Goal: Task Accomplishment & Management: Use online tool/utility

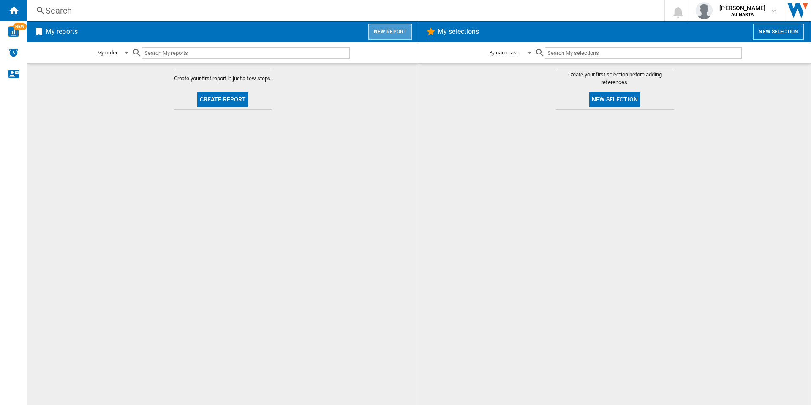
click at [394, 34] on button "New report" at bounding box center [390, 32] width 44 height 16
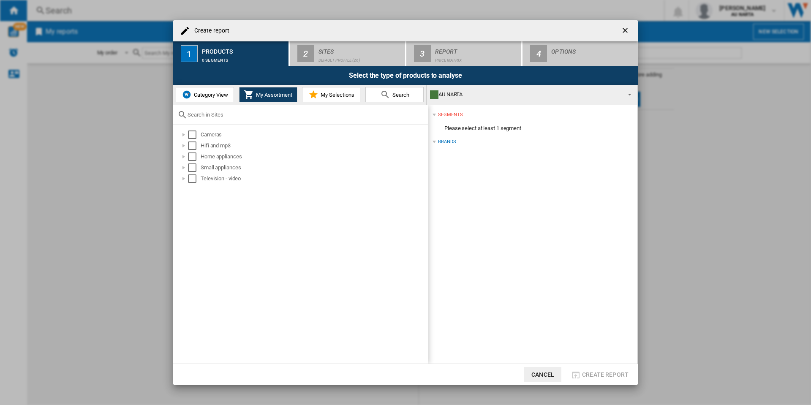
click at [198, 95] on span "Category View" at bounding box center [210, 95] width 36 height 6
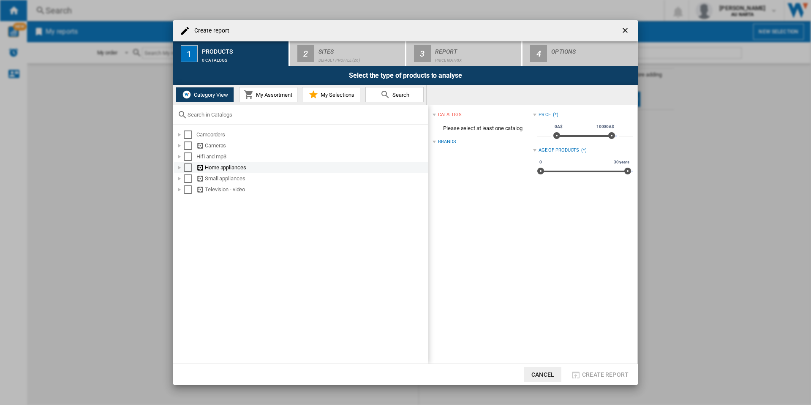
click at [187, 169] on div "Select" at bounding box center [188, 167] width 8 height 8
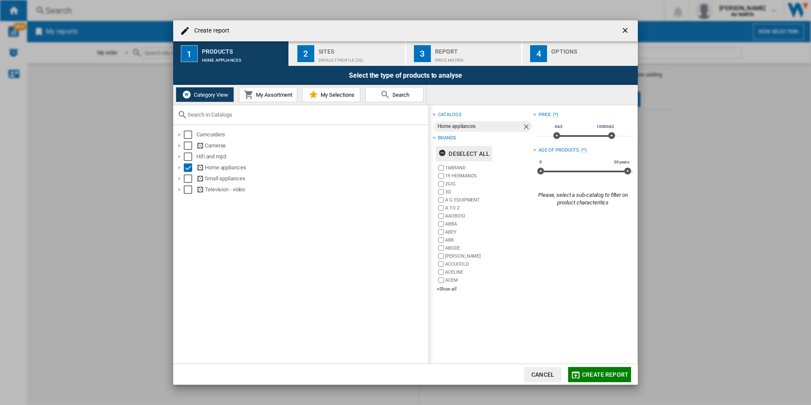
click at [446, 153] on ng-md-icon "button" at bounding box center [444, 154] width 10 height 10
click at [448, 289] on div "+Show all" at bounding box center [485, 289] width 96 height 6
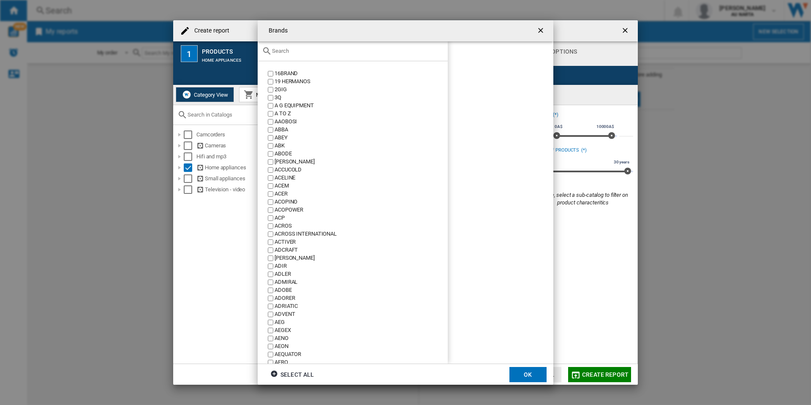
click at [292, 53] on input "text" at bounding box center [358, 51] width 172 height 6
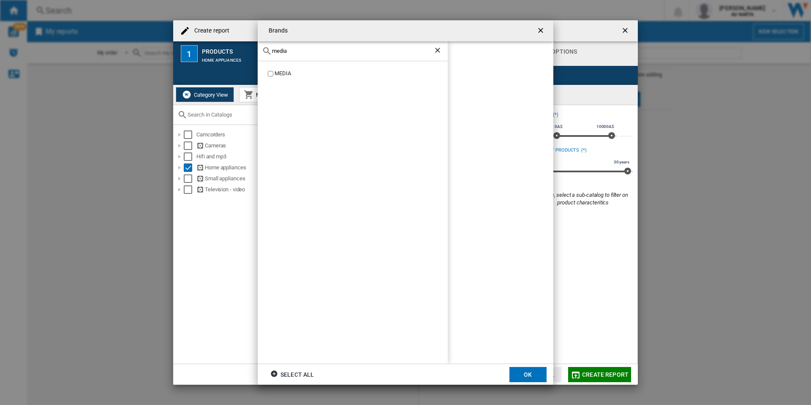
type input "media"
click at [273, 73] on label "MEDIA" at bounding box center [357, 74] width 182 height 8
click at [524, 374] on button "OK" at bounding box center [527, 374] width 37 height 15
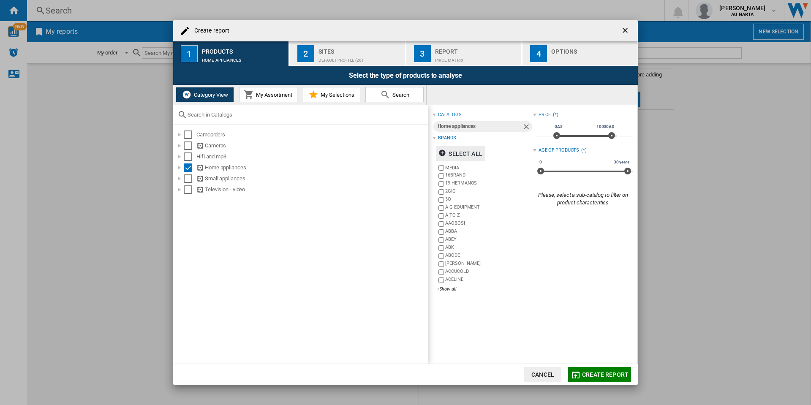
click at [464, 59] on div "Price Matrix" at bounding box center [476, 58] width 83 height 9
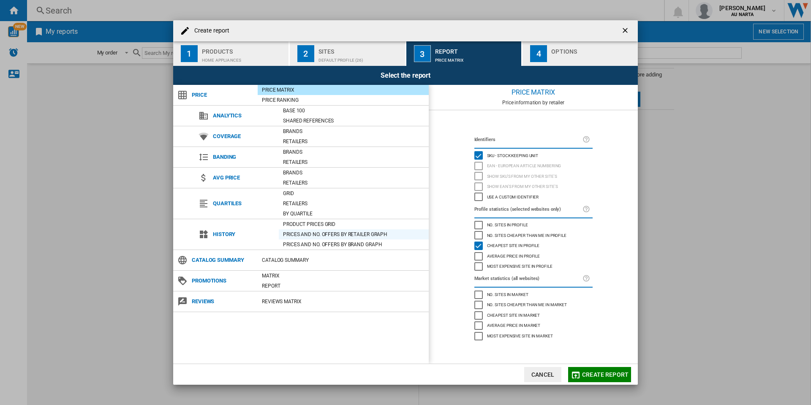
click at [319, 236] on div "Prices and No. offers by retailer graph" at bounding box center [354, 234] width 150 height 8
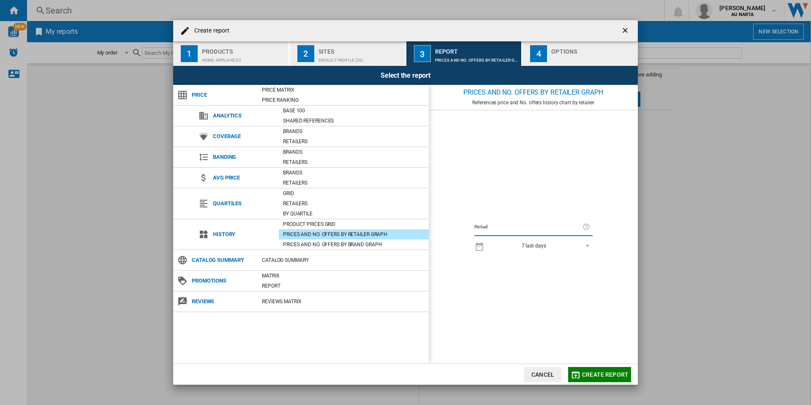
click at [329, 229] on div "Prices and No. offers by retailer graph" at bounding box center [354, 234] width 150 height 10
click at [332, 226] on div "Product prices grid" at bounding box center [354, 224] width 150 height 8
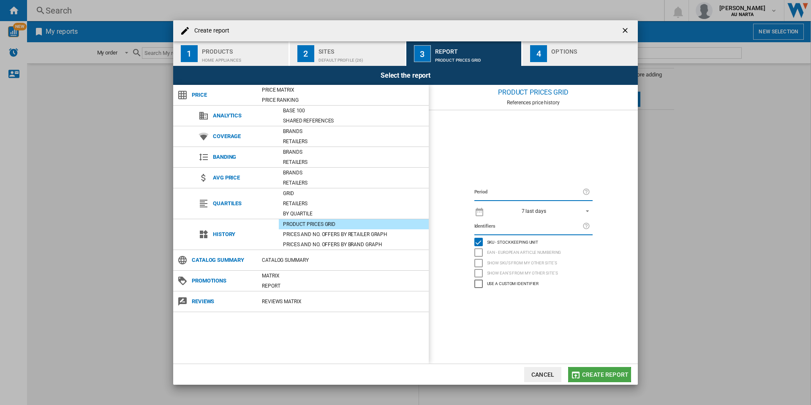
click at [597, 374] on span "Create report" at bounding box center [605, 374] width 46 height 7
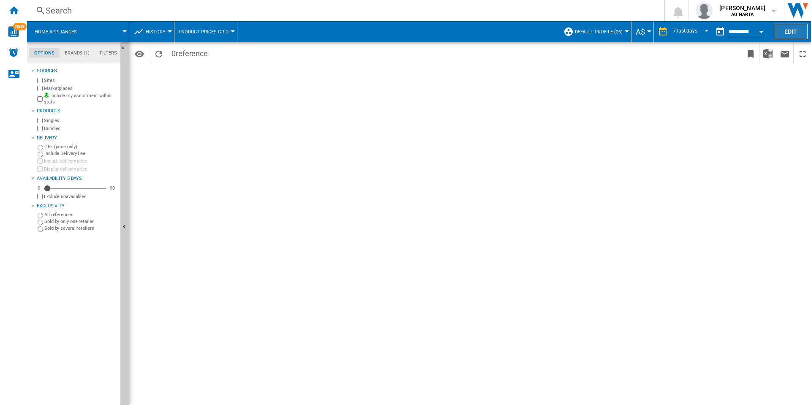
click at [787, 33] on button "Edit" at bounding box center [791, 32] width 34 height 16
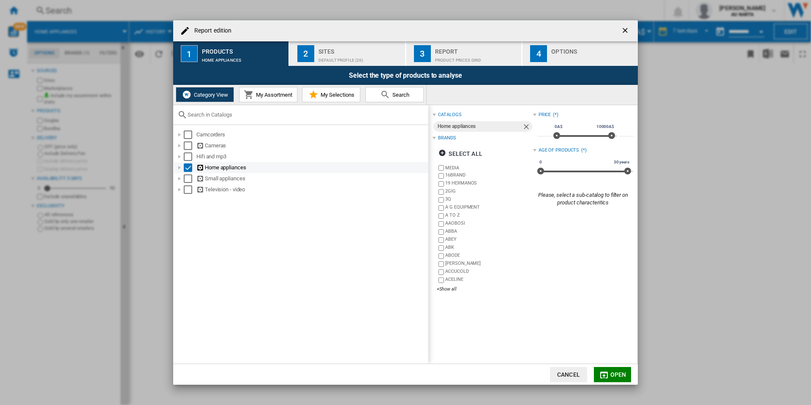
click at [180, 167] on div at bounding box center [179, 167] width 8 height 8
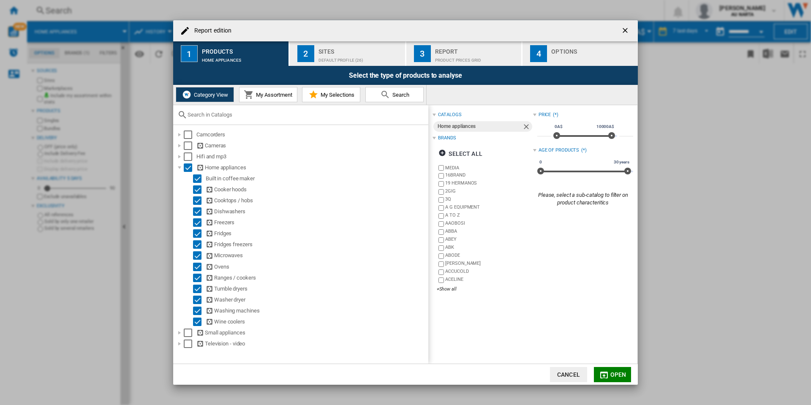
click at [330, 51] on div "Sites" at bounding box center [360, 49] width 83 height 9
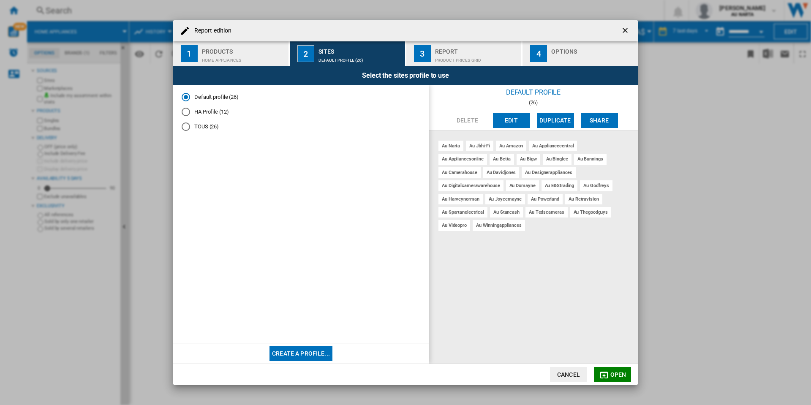
click at [209, 112] on md-radio-button "HA Profile (12)" at bounding box center [301, 112] width 239 height 8
click at [609, 373] on md-icon "button" at bounding box center [604, 375] width 10 height 10
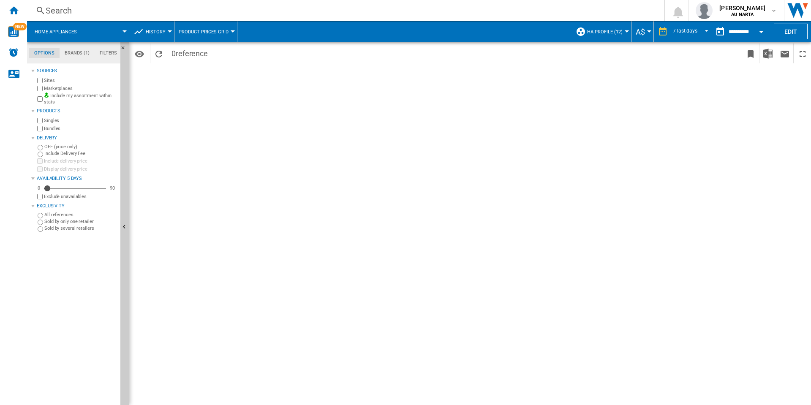
click at [785, 30] on button "Edit" at bounding box center [791, 32] width 34 height 16
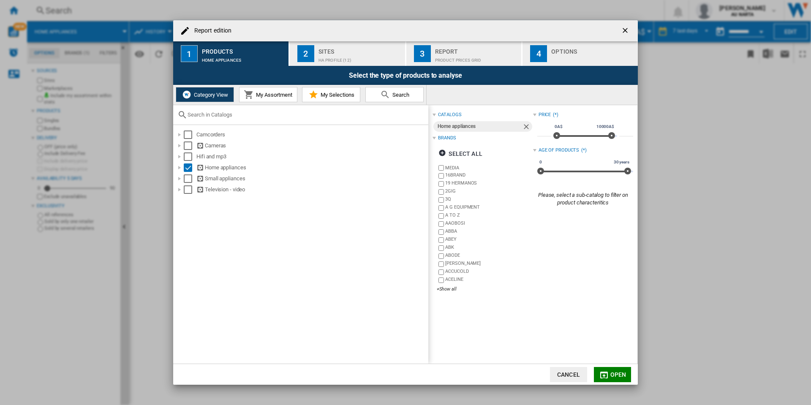
click at [449, 48] on div "Report" at bounding box center [476, 49] width 83 height 9
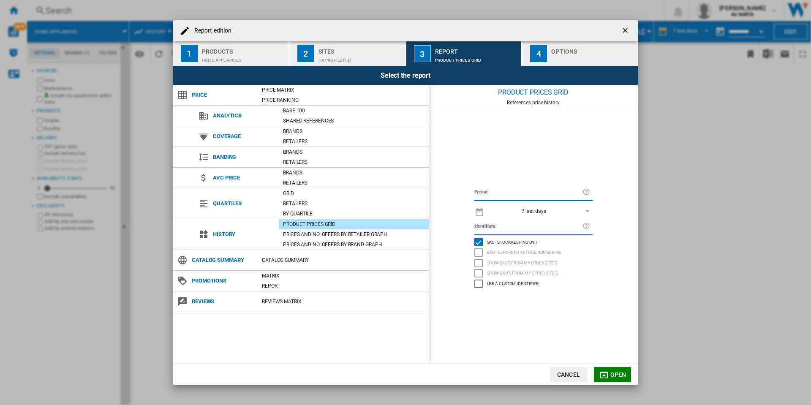
click at [324, 46] on div "Sites" at bounding box center [360, 49] width 83 height 9
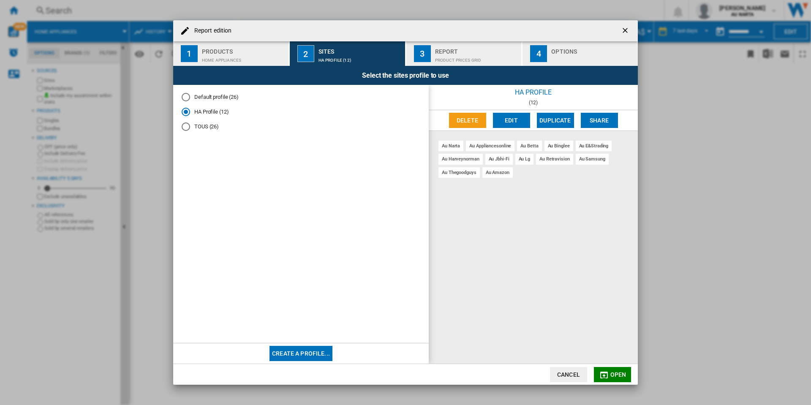
click at [227, 100] on md-radio-button "Default profile (26)" at bounding box center [301, 97] width 239 height 8
click at [559, 61] on div "button" at bounding box center [592, 58] width 83 height 9
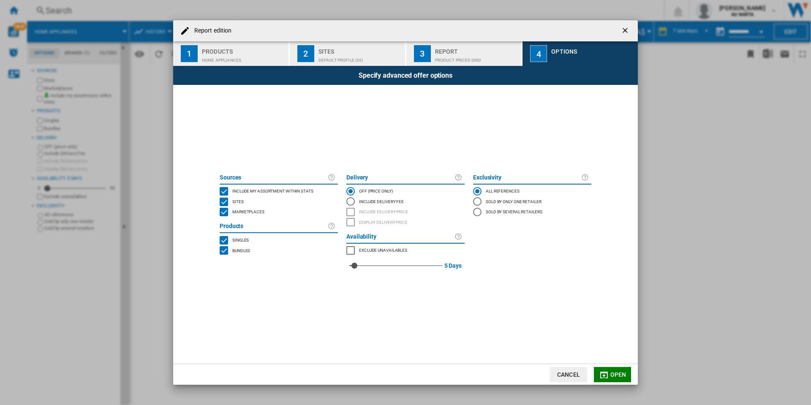
click at [464, 54] on div "Product prices grid" at bounding box center [476, 58] width 83 height 9
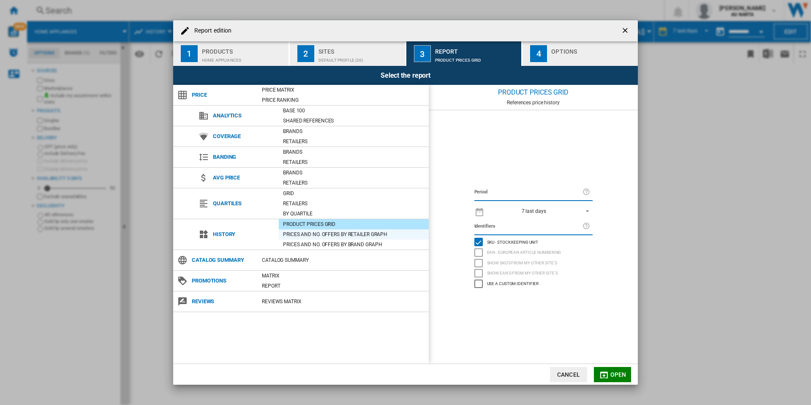
click at [350, 235] on div "Prices and No. offers by retailer graph" at bounding box center [354, 234] width 150 height 8
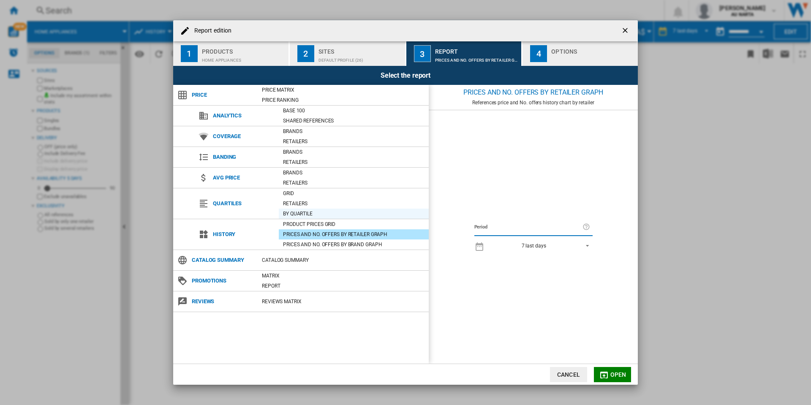
click at [334, 218] on div "By quartile" at bounding box center [354, 214] width 150 height 8
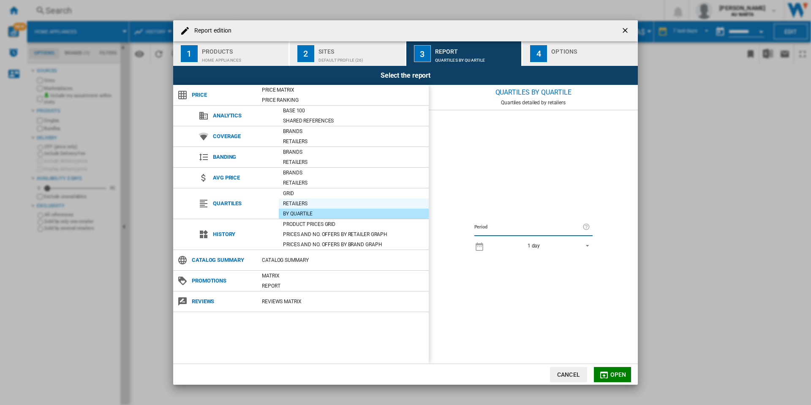
click at [311, 206] on div "Retailers" at bounding box center [354, 203] width 150 height 8
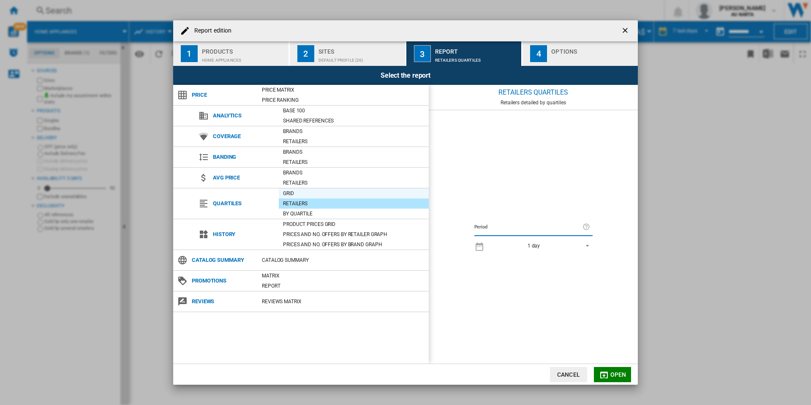
click at [311, 195] on div "Grid" at bounding box center [354, 193] width 150 height 8
click at [302, 210] on div "By quartile" at bounding box center [354, 214] width 150 height 8
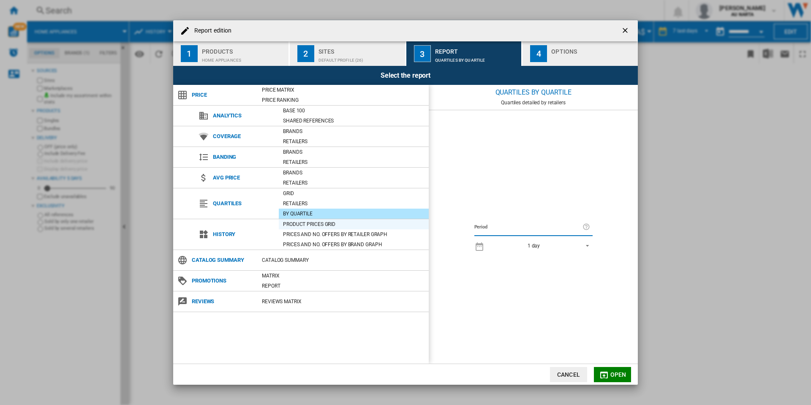
click at [299, 228] on div "Product prices grid" at bounding box center [354, 224] width 150 height 8
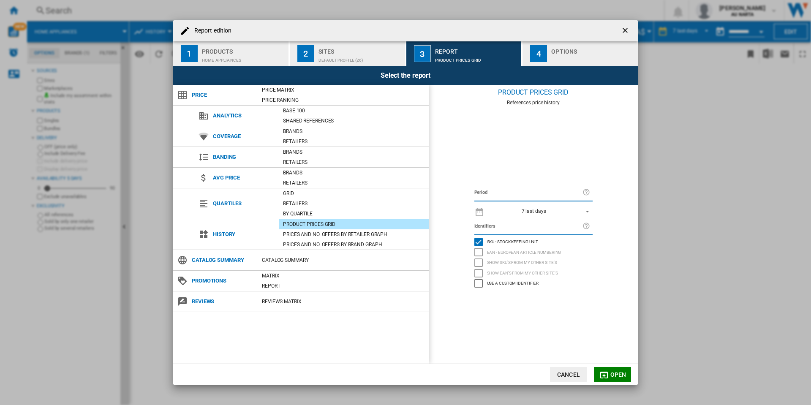
click at [534, 210] on div "7 last days" at bounding box center [534, 211] width 25 height 6
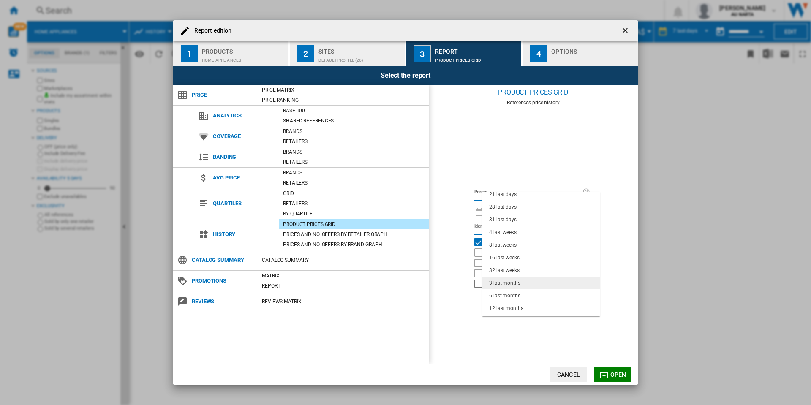
scroll to position [53, 0]
drag, startPoint x: 515, startPoint y: 261, endPoint x: 515, endPoint y: 274, distance: 13.5
click at [515, 274] on md-content "1 day 7 last days 14 last days 21 last days 28 last days 31 last days 4 last we…" at bounding box center [540, 254] width 117 height 124
click at [515, 274] on div "3 last months" at bounding box center [504, 272] width 31 height 7
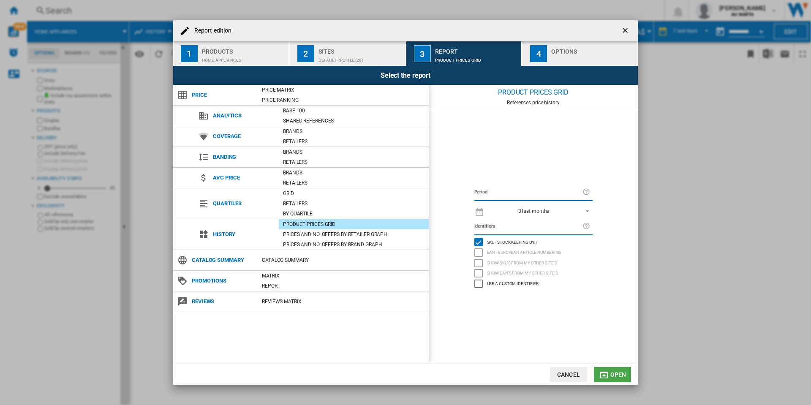
click at [602, 372] on md-icon "button" at bounding box center [604, 375] width 10 height 10
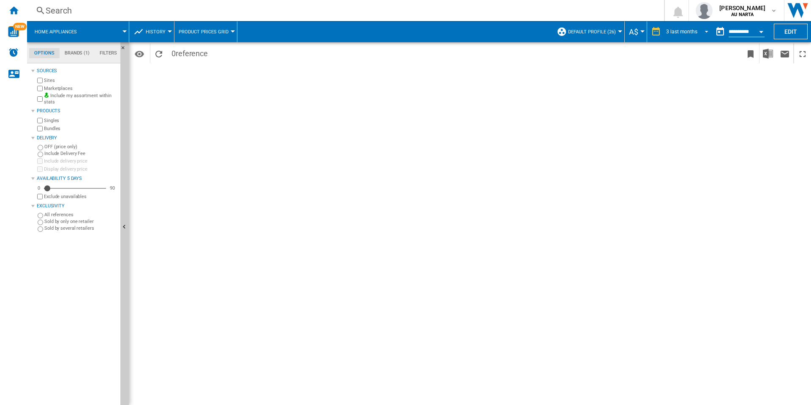
click at [690, 36] on md-select-value "3 last months" at bounding box center [688, 31] width 46 height 13
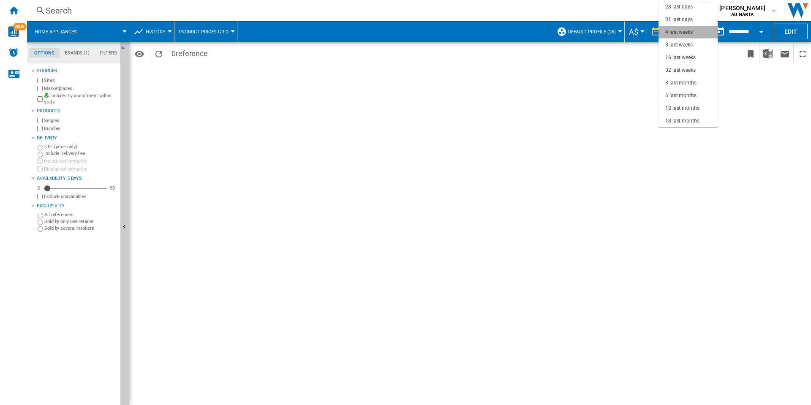
click at [690, 36] on md-option "4 last weeks" at bounding box center [688, 32] width 59 height 13
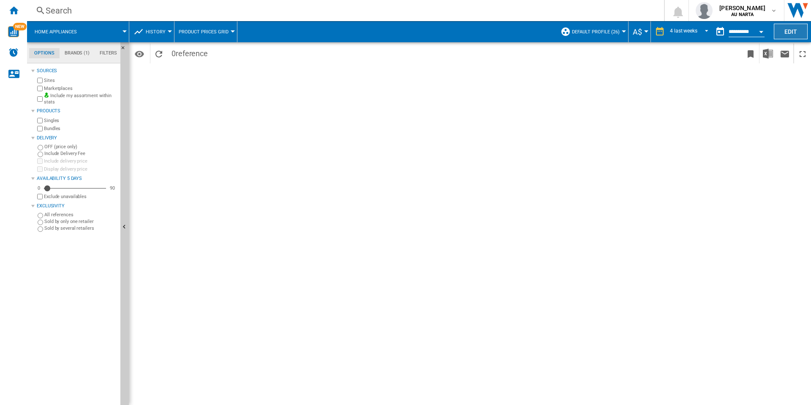
click at [792, 31] on button "Edit" at bounding box center [791, 32] width 34 height 16
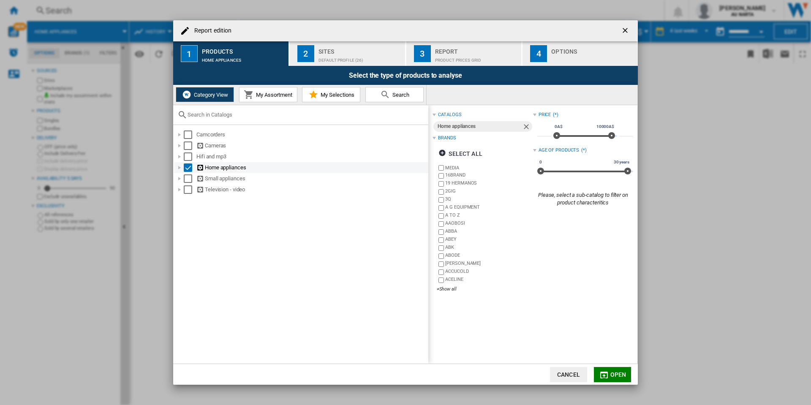
click at [180, 168] on div at bounding box center [179, 167] width 8 height 8
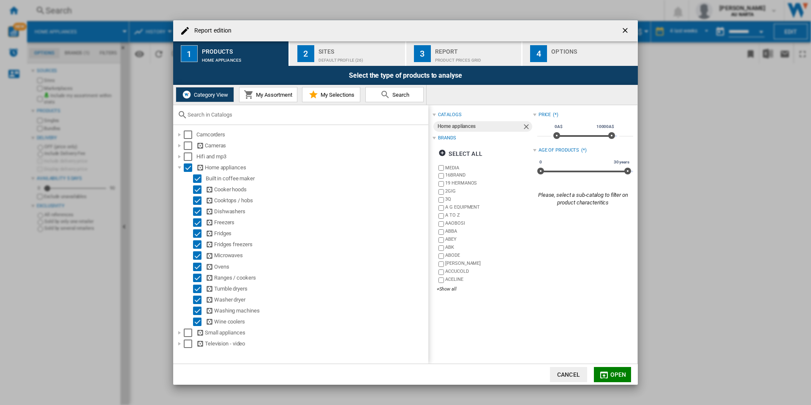
click at [217, 95] on span "Category View" at bounding box center [210, 95] width 36 height 6
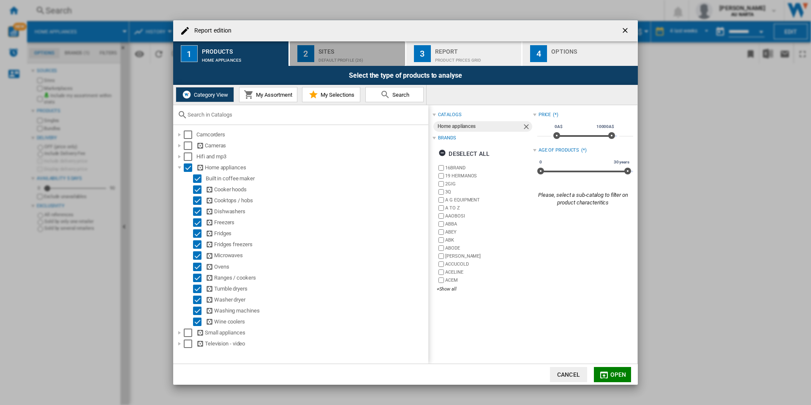
click at [330, 58] on div "Default profile (26)" at bounding box center [360, 58] width 83 height 9
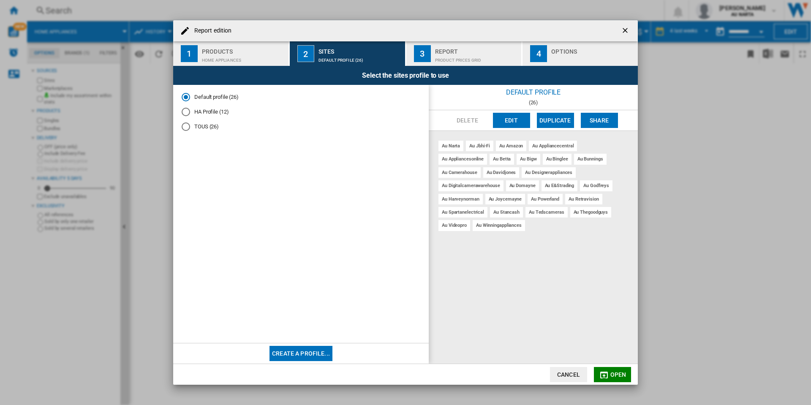
click at [474, 60] on div "Product prices grid" at bounding box center [476, 58] width 83 height 9
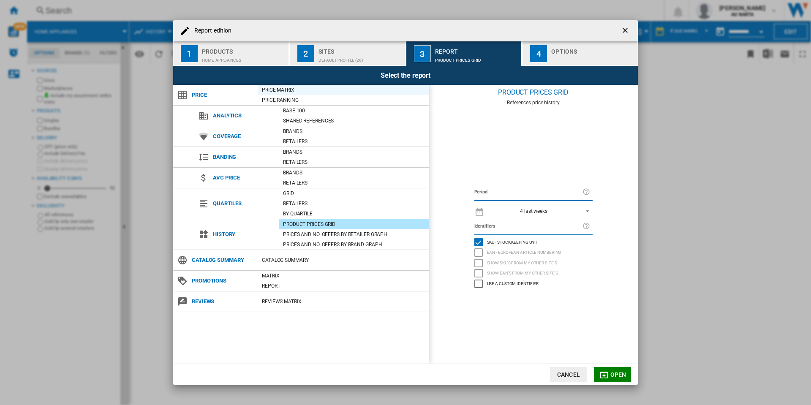
click at [307, 94] on div "Price Matrix" at bounding box center [343, 90] width 171 height 10
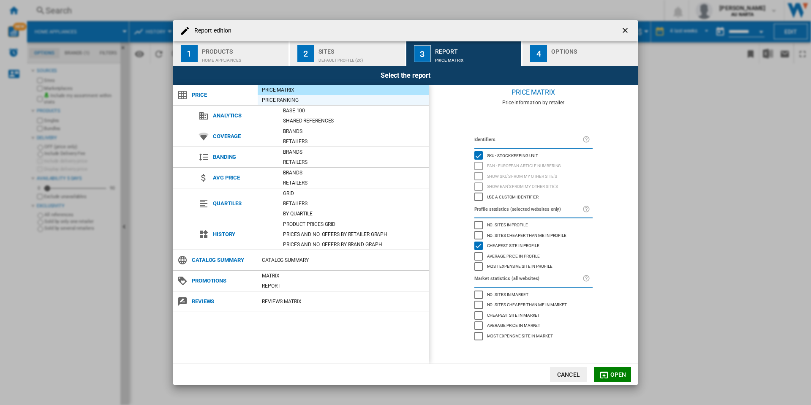
click at [302, 97] on div "Price Ranking" at bounding box center [343, 100] width 171 height 8
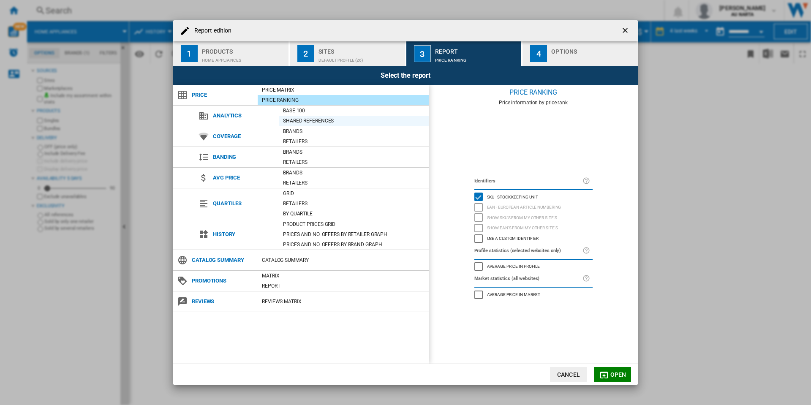
click at [305, 117] on div "Shared references" at bounding box center [354, 121] width 150 height 8
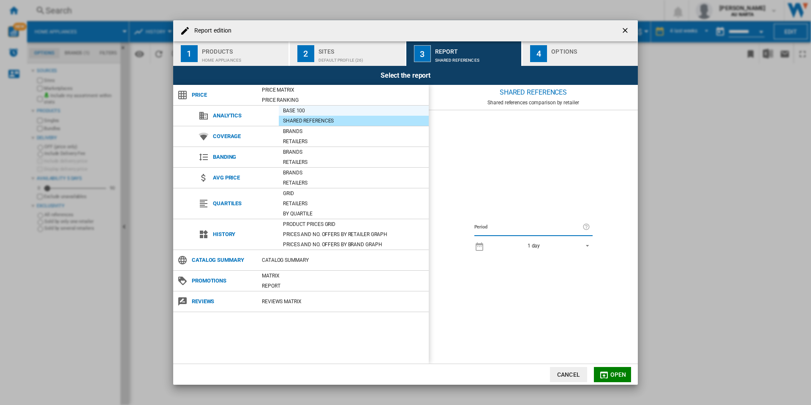
click at [309, 109] on div "Base 100" at bounding box center [354, 110] width 150 height 8
click at [308, 117] on div "Shared references" at bounding box center [354, 121] width 150 height 8
click at [313, 137] on div "Retailers" at bounding box center [354, 141] width 150 height 8
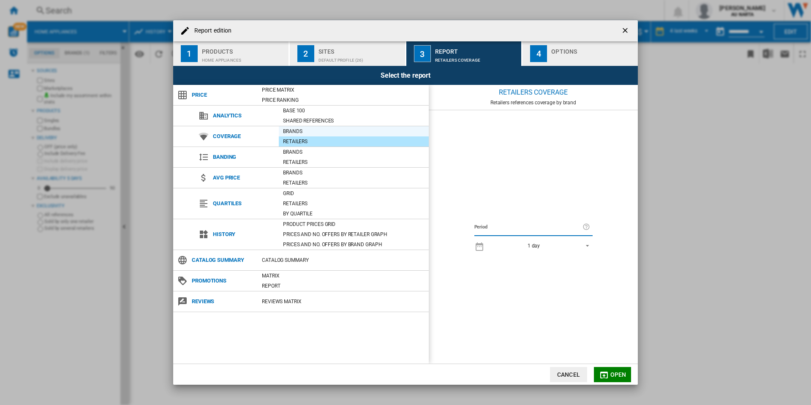
click at [319, 131] on div "Brands" at bounding box center [354, 131] width 150 height 8
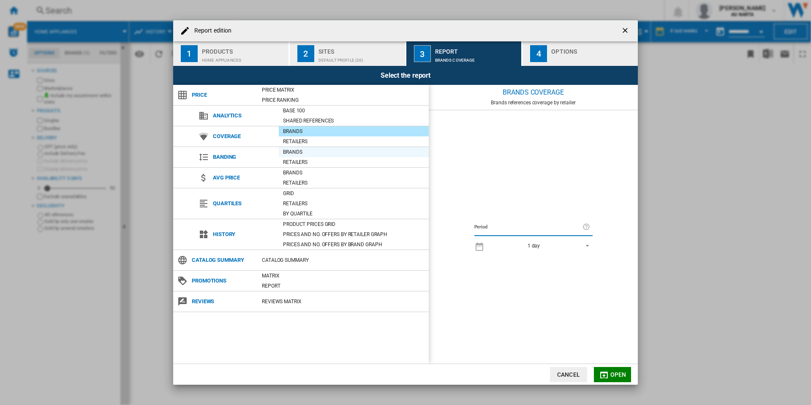
click at [319, 153] on div "Brands" at bounding box center [354, 152] width 150 height 8
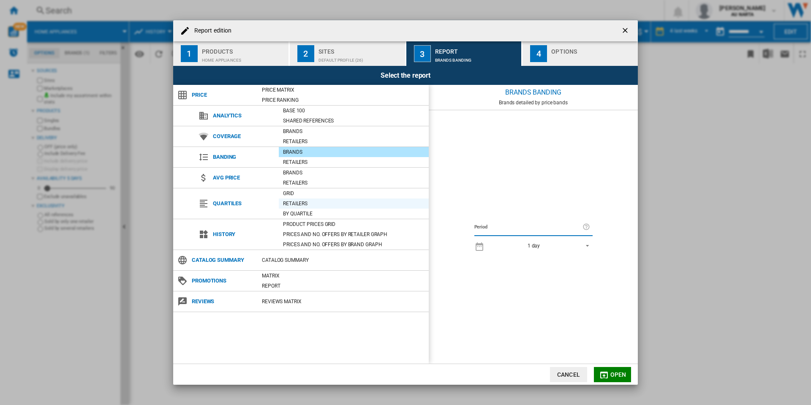
click at [316, 206] on div "Retailers" at bounding box center [354, 203] width 150 height 8
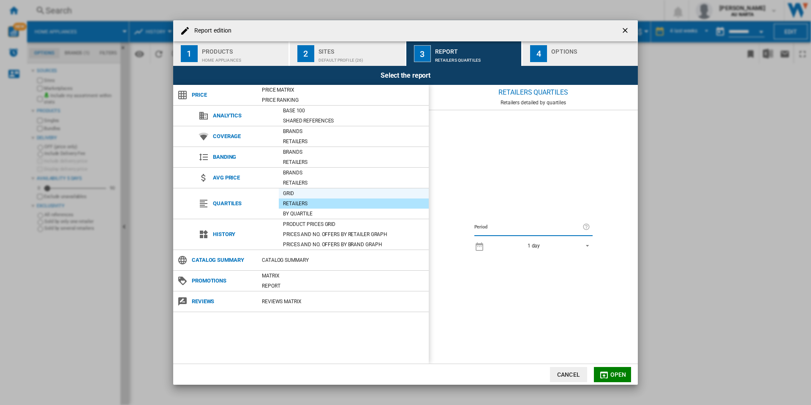
click at [321, 196] on div "Grid" at bounding box center [354, 193] width 150 height 8
click at [319, 197] on div "Grid" at bounding box center [354, 193] width 150 height 8
click at [312, 213] on div "By quartile" at bounding box center [354, 214] width 150 height 8
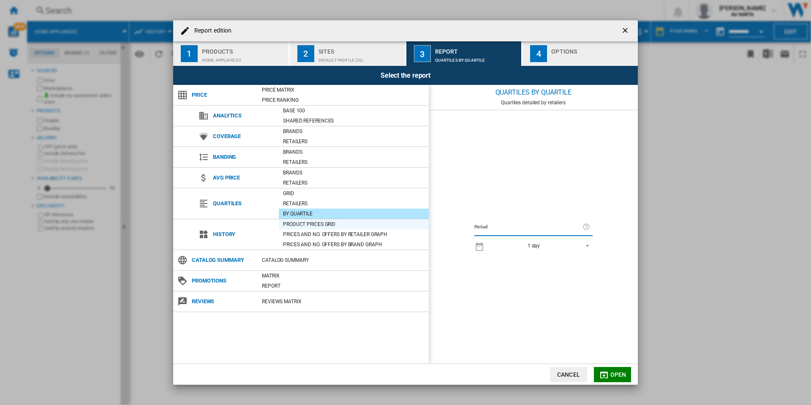
click at [313, 223] on div "Product prices grid" at bounding box center [354, 224] width 150 height 8
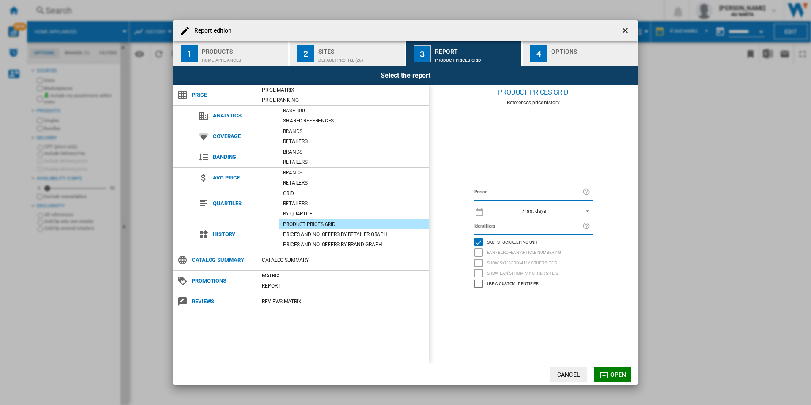
click at [523, 225] on label "Identifiers" at bounding box center [528, 226] width 108 height 9
click at [586, 214] on span "REPORTS.WIZARD.STEPS.REPORT.STEPS.REPORT_OPTIONS.PERIOD: 7 last days" at bounding box center [585, 211] width 10 height 8
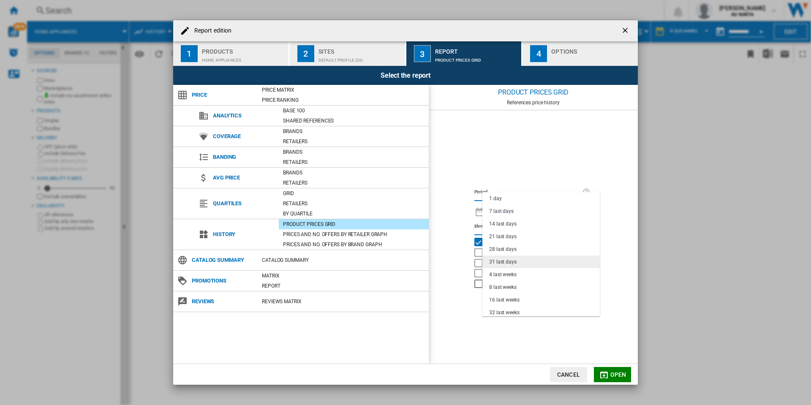
click at [523, 264] on md-option "31 last days" at bounding box center [540, 262] width 117 height 13
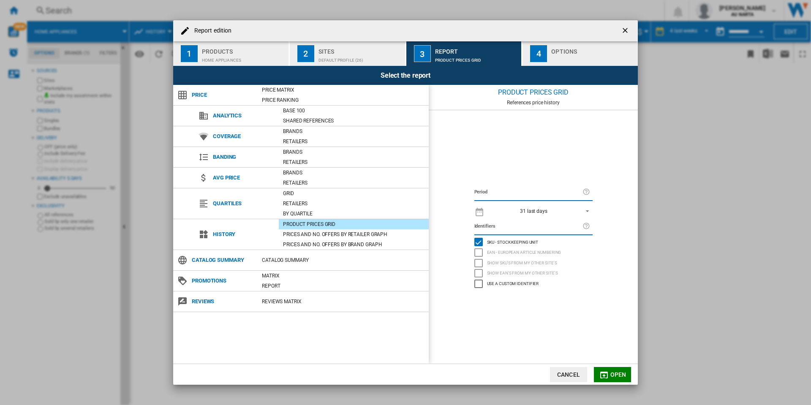
click at [619, 377] on span "Open" at bounding box center [618, 374] width 16 height 7
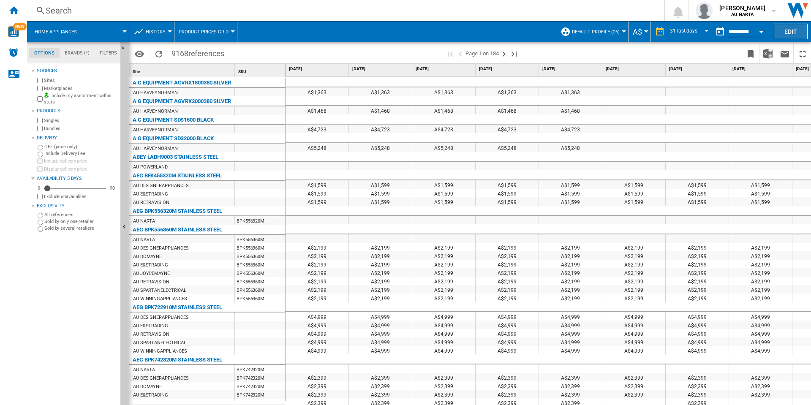
click at [786, 32] on button "Edit" at bounding box center [791, 32] width 34 height 16
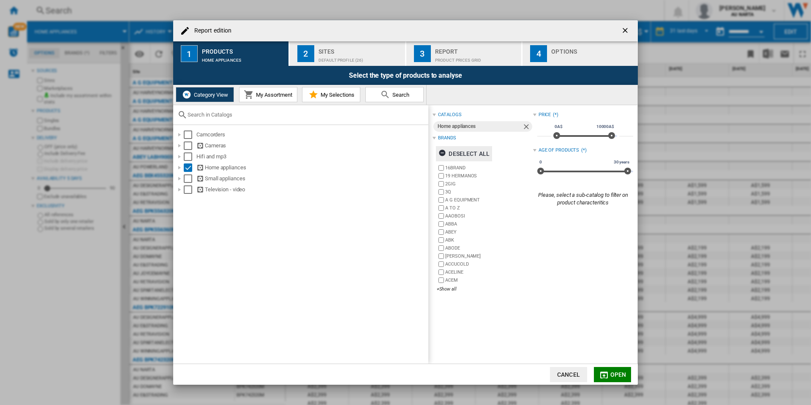
click at [465, 152] on div "Deselect all" at bounding box center [464, 153] width 51 height 15
click at [444, 289] on div "+Show all" at bounding box center [485, 289] width 96 height 6
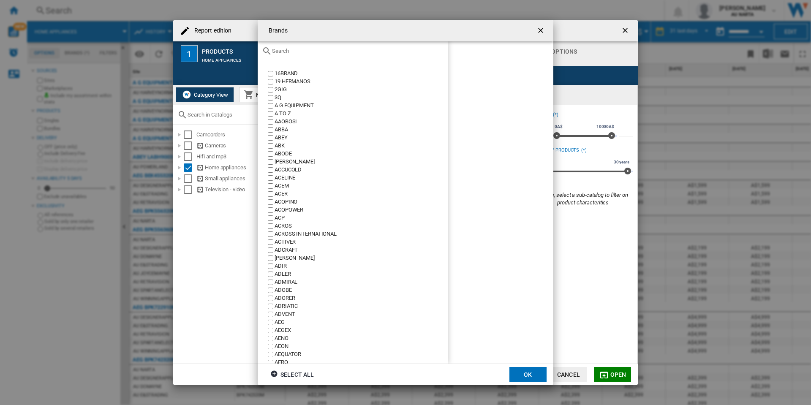
click at [302, 53] on input "Brands 16BRAND ..." at bounding box center [358, 51] width 172 height 6
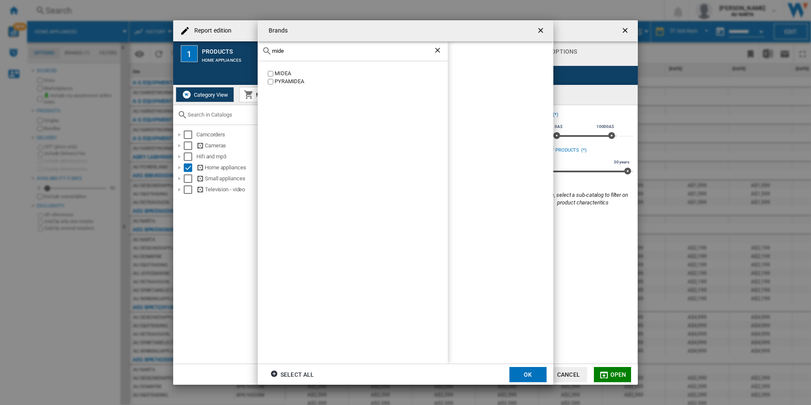
type input "mide"
click at [528, 376] on button "OK" at bounding box center [527, 374] width 37 height 15
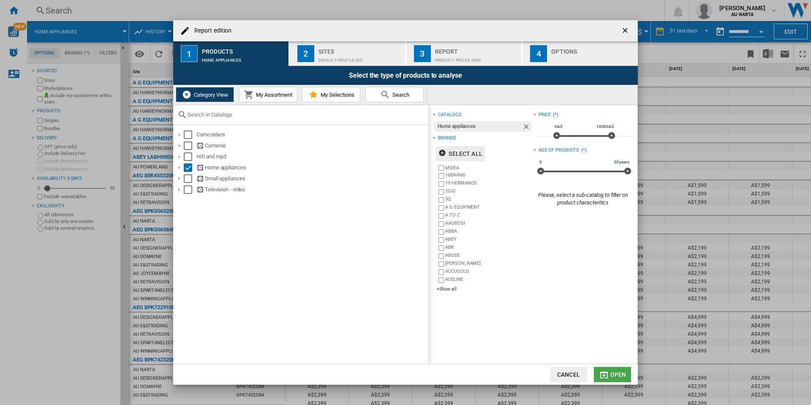
click at [619, 375] on span "Open" at bounding box center [618, 374] width 16 height 7
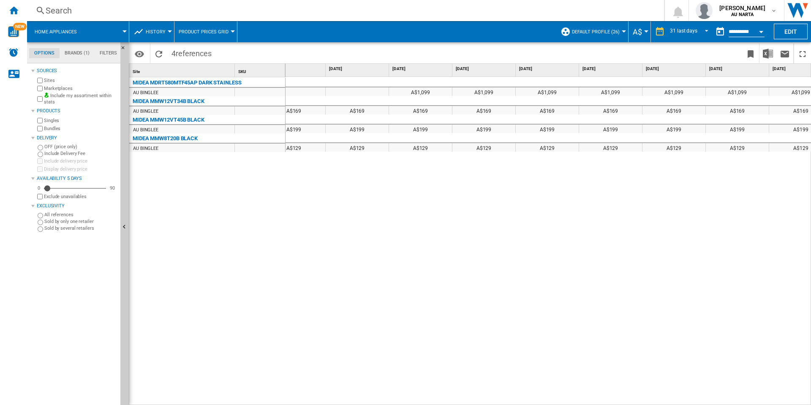
scroll to position [0, 1502]
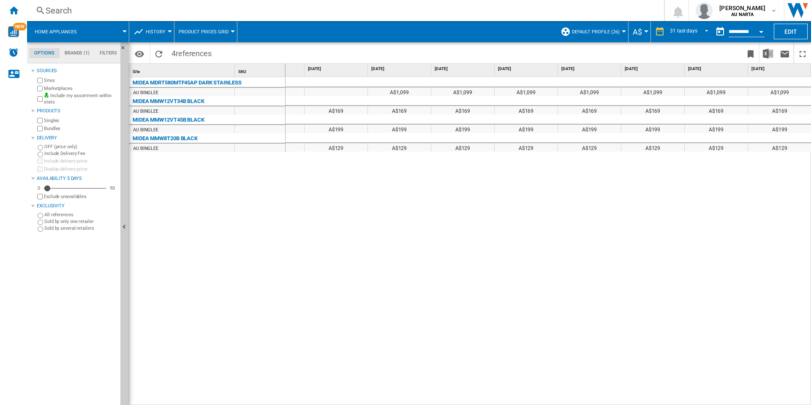
click at [595, 163] on div "A$1,099 A$1,099 A$1,099 A$1,099 A$1,099 A$1,099 A$1,099 A$169 A$169 A$169 A$169…" at bounding box center [549, 241] width 526 height 329
drag, startPoint x: 568, startPoint y: 186, endPoint x: 668, endPoint y: 169, distance: 101.2
